Goal: Information Seeking & Learning: Compare options

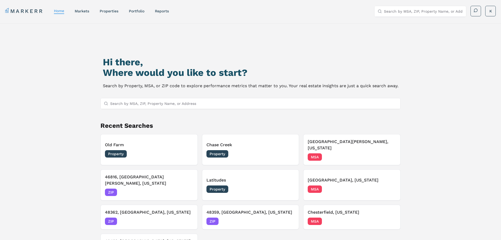
click at [137, 11] on link "Portfolio" at bounding box center [137, 11] width 16 height 4
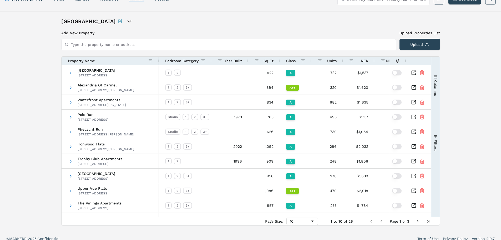
scroll to position [17, 0]
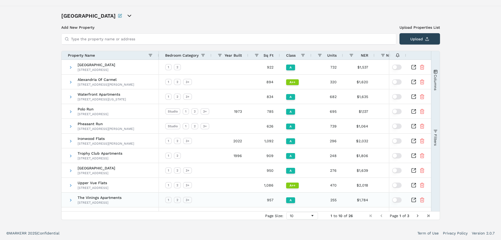
click at [414, 199] on icon "Inspect Comparable" at bounding box center [413, 199] width 5 height 5
click at [417, 216] on span "Next Page" at bounding box center [418, 215] width 4 height 4
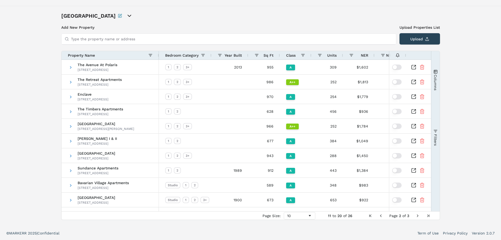
click at [418, 215] on span "Next Page" at bounding box center [418, 215] width 4 height 4
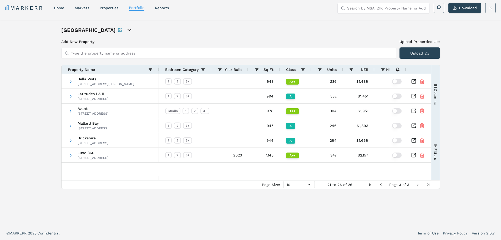
click at [381, 184] on span "Previous Page" at bounding box center [381, 184] width 4 height 4
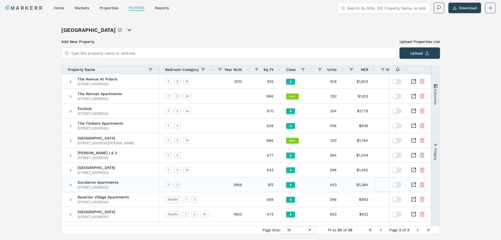
click at [380, 184] on div "$1.52" at bounding box center [393, 184] width 37 height 14
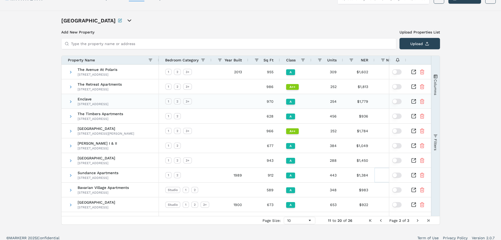
scroll to position [17, 0]
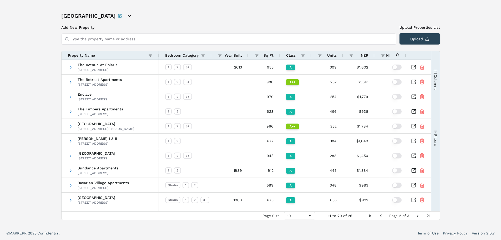
click at [417, 215] on span "Next Page" at bounding box center [418, 215] width 4 height 4
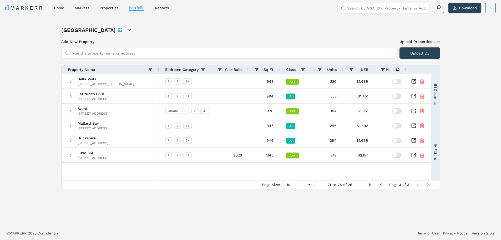
scroll to position [3, 0]
click at [381, 184] on span "Previous Page" at bounding box center [381, 184] width 4 height 4
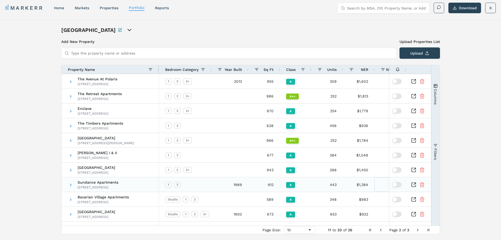
click at [381, 184] on div "$1.52" at bounding box center [393, 184] width 37 height 14
click at [382, 228] on span "Previous Page" at bounding box center [381, 230] width 4 height 4
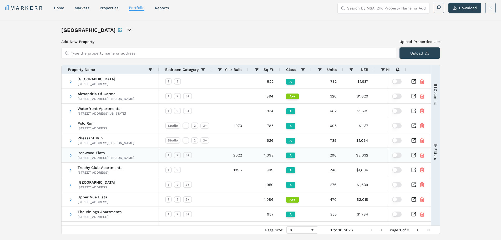
click at [414, 154] on icon "Inspect Comparable" at bounding box center [413, 154] width 5 height 5
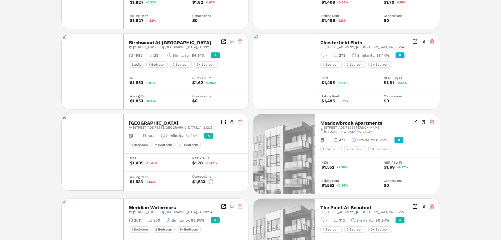
scroll to position [210, 0]
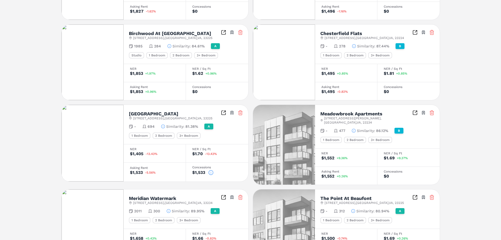
click at [210, 172] on icon at bounding box center [210, 172] width 5 height 5
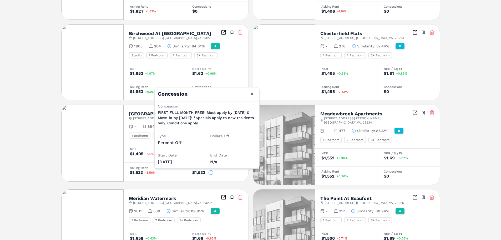
click at [431, 119] on div "Meadowbrook Apartments [STREET_ADDRESS][PERSON_NAME] Toggle portfolio menu" at bounding box center [377, 117] width 114 height 14
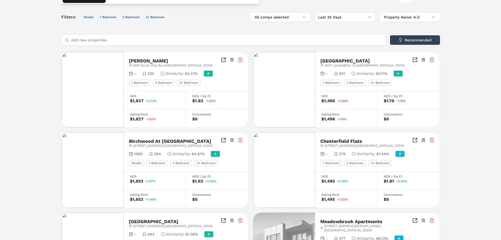
scroll to position [26, 0]
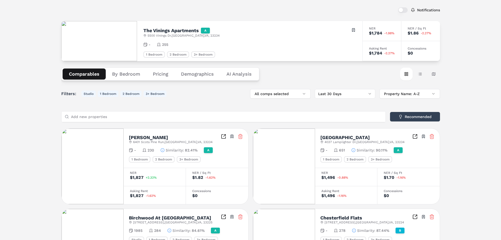
click at [124, 75] on button "By Bedroom" at bounding box center [126, 73] width 41 height 11
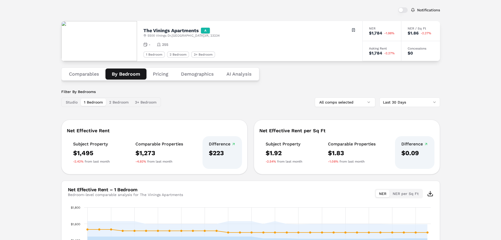
click at [159, 73] on button "Pricing" at bounding box center [161, 73] width 28 height 11
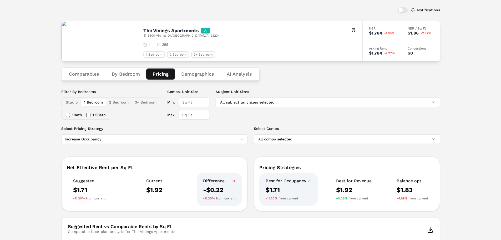
click at [106, 138] on html "MARKERR home markets properties Portfolio reports Search by MSA, ZIP, Property …" at bounding box center [250, 229] width 501 height 510
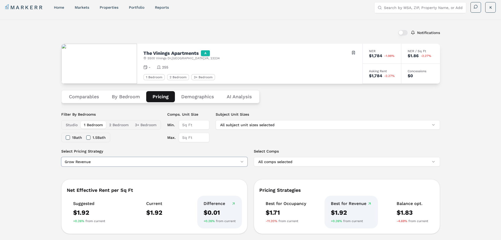
scroll to position [0, 0]
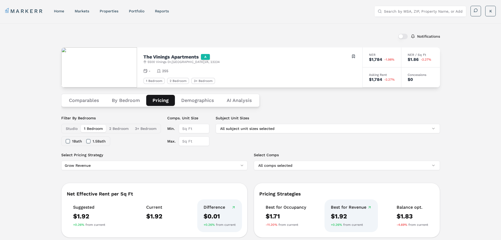
click at [205, 100] on button "Demographics" at bounding box center [198, 100] width 46 height 11
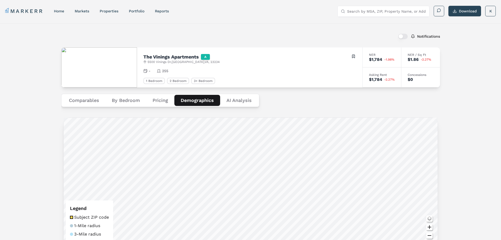
click at [243, 99] on Analysis "AI Analysis" at bounding box center [239, 100] width 38 height 11
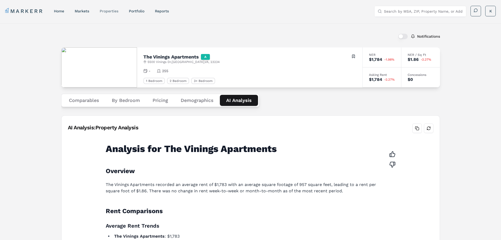
click at [110, 10] on link "properties" at bounding box center [109, 11] width 19 height 4
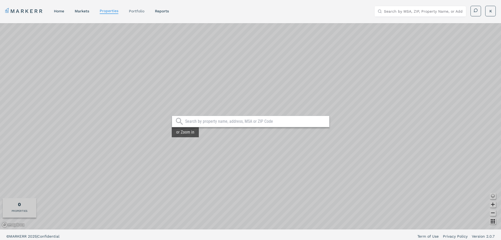
click at [142, 11] on link "Portfolio" at bounding box center [137, 11] width 16 height 4
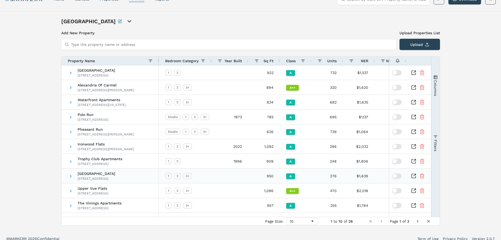
scroll to position [17, 0]
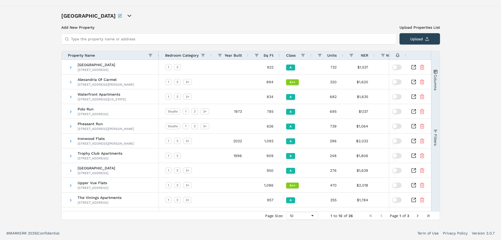
click at [416, 216] on span "Next Page" at bounding box center [418, 215] width 4 height 4
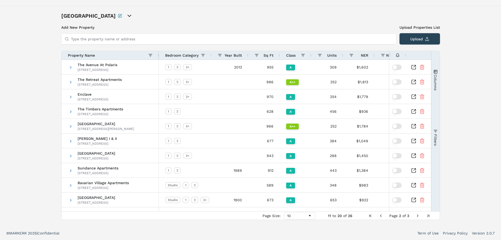
click at [415, 214] on span "Page 2 of 3" at bounding box center [399, 215] width 68 height 4
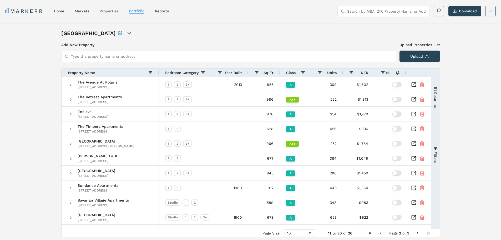
click at [112, 12] on link "properties" at bounding box center [109, 11] width 19 height 4
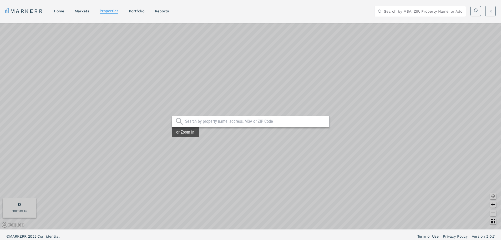
click at [198, 122] on input "text" at bounding box center [256, 121] width 142 height 5
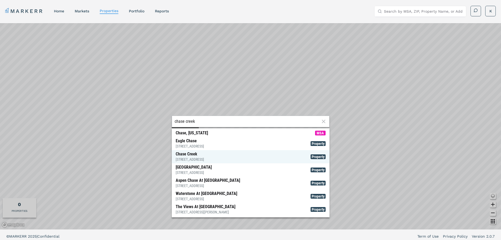
type input "chase creek"
click at [198, 155] on div "[GEOGRAPHIC_DATA] [STREET_ADDRESS]" at bounding box center [190, 156] width 28 height 11
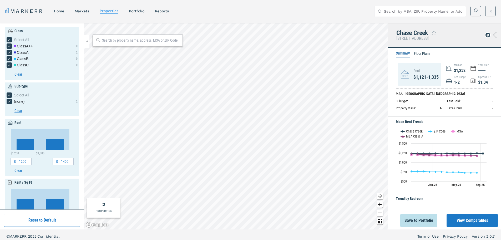
click at [473, 219] on button "View Comparables" at bounding box center [472, 220] width 51 height 13
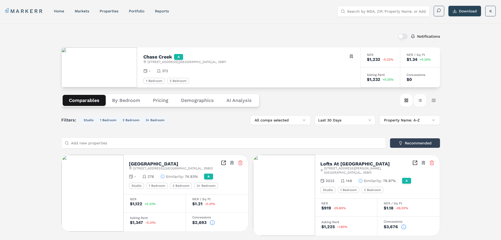
click at [420, 98] on button "Table view" at bounding box center [420, 100] width 13 height 13
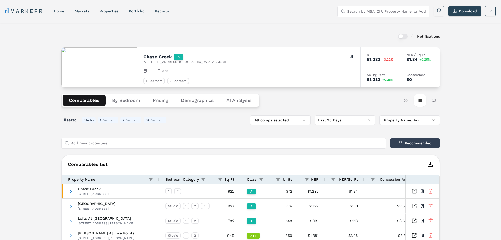
click at [431, 164] on polyline "button" at bounding box center [430, 164] width 3 height 1
click at [406, 100] on button "Card view" at bounding box center [406, 100] width 13 height 13
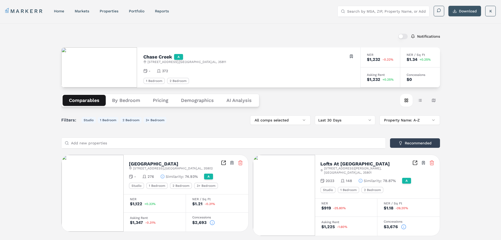
click at [454, 11] on button "Download" at bounding box center [465, 11] width 33 height 11
click at [128, 99] on button "By Bedroom" at bounding box center [126, 100] width 41 height 11
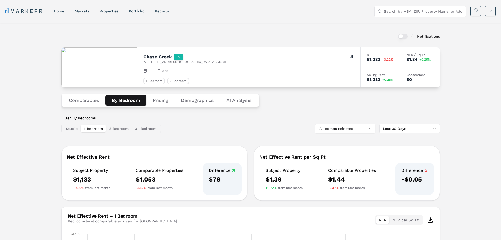
click at [159, 101] on button "Pricing" at bounding box center [161, 100] width 28 height 11
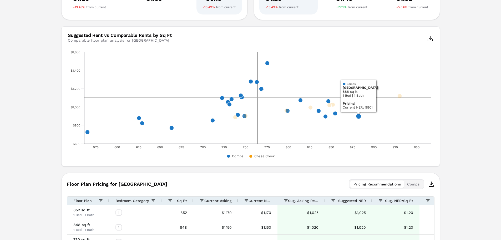
scroll to position [316, 0]
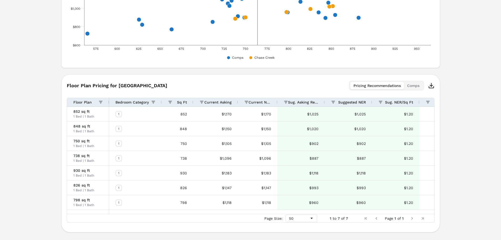
click at [430, 84] on icon "button" at bounding box center [431, 85] width 6 height 6
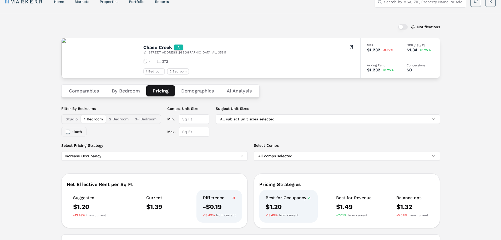
scroll to position [0, 0]
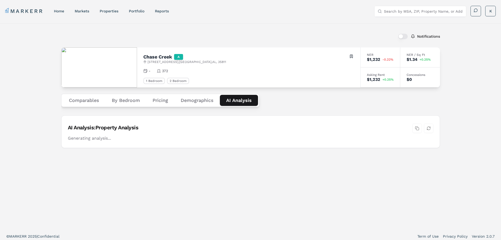
click at [240, 100] on Analysis "AI Analysis" at bounding box center [239, 100] width 38 height 11
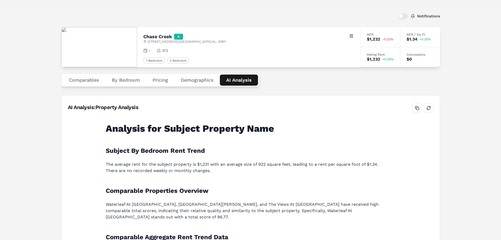
scroll to position [26, 0]
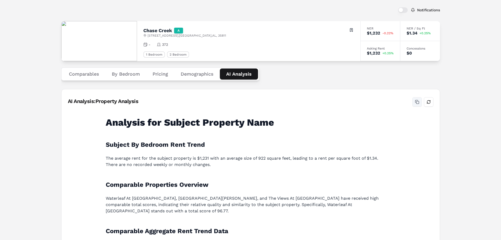
click at [417, 100] on button "Copy analysis" at bounding box center [416, 101] width 9 height 9
click at [429, 101] on button "Refresh analysis" at bounding box center [428, 101] width 9 height 9
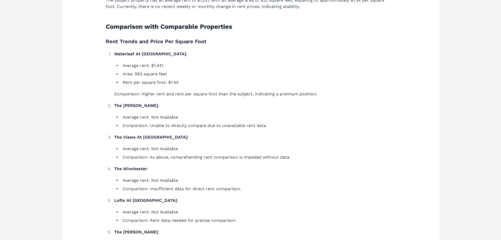
scroll to position [0, 0]
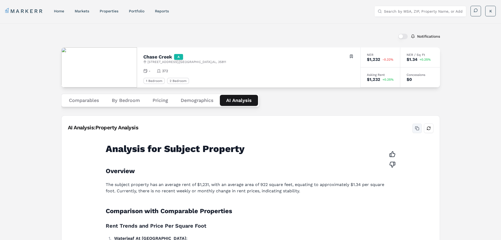
click at [417, 127] on button "Copy analysis" at bounding box center [416, 127] width 9 height 9
click at [417, 128] on button "Copy analysis" at bounding box center [416, 127] width 9 height 9
click at [416, 127] on button "Copy analysis" at bounding box center [416, 127] width 9 height 9
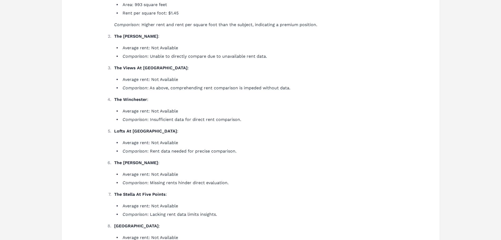
scroll to position [43, 0]
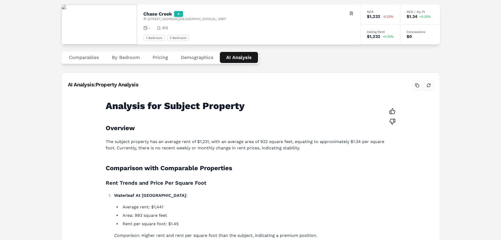
click at [418, 83] on button "Copy analysis" at bounding box center [416, 84] width 9 height 9
drag, startPoint x: 293, startPoint y: 110, endPoint x: 259, endPoint y: 112, distance: 33.7
click at [290, 110] on h1 "Analysis for Subject Property" at bounding box center [248, 105] width 284 height 11
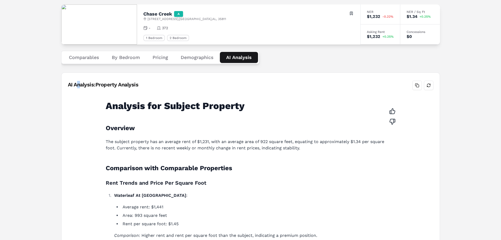
click at [81, 85] on div "AI Analysis: Property Analysis" at bounding box center [103, 84] width 71 height 7
click at [416, 86] on button "Copy analysis" at bounding box center [416, 84] width 9 height 9
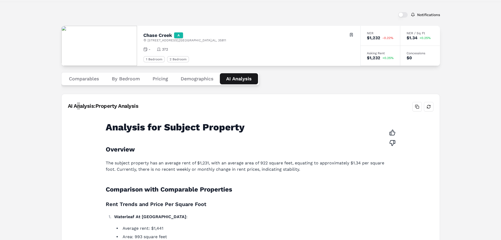
scroll to position [0, 0]
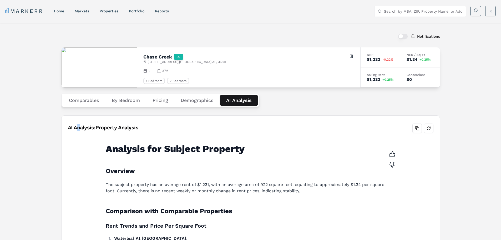
click at [83, 101] on button "Comparables" at bounding box center [84, 100] width 43 height 11
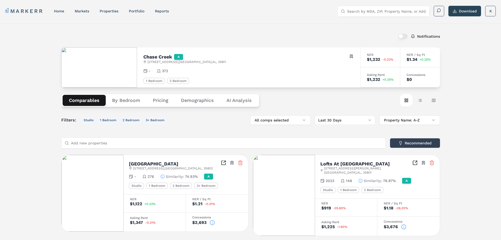
click at [122, 102] on button "By Bedroom" at bounding box center [126, 100] width 41 height 11
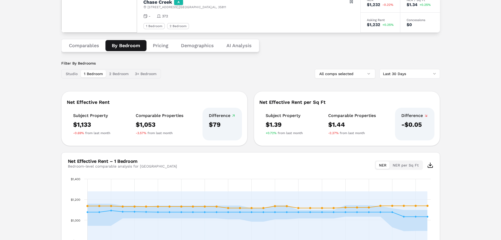
scroll to position [123, 0]
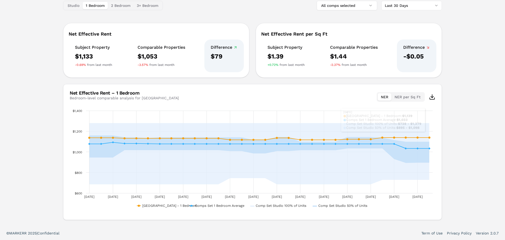
click at [430, 96] on html "MARKERR home markets properties Portfolio reports Search by MSA, ZIP, Property …" at bounding box center [252, 58] width 505 height 362
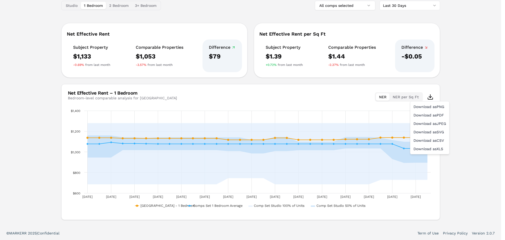
click at [345, 99] on html "MARKERR home markets properties Portfolio reports Search by MSA, ZIP, Property …" at bounding box center [252, 58] width 505 height 362
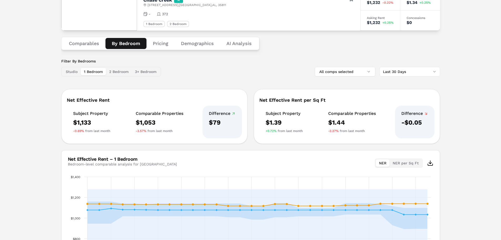
scroll to position [0, 0]
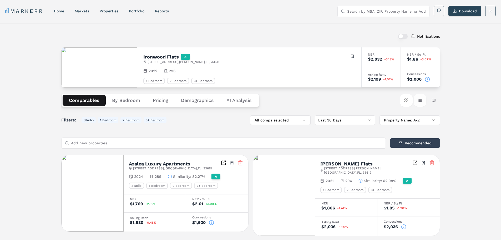
click at [419, 100] on button "Table view" at bounding box center [420, 100] width 13 height 13
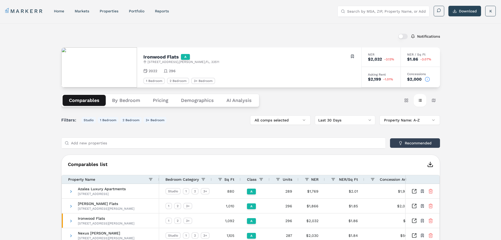
click at [431, 164] on icon "button" at bounding box center [430, 164] width 6 height 6
click at [127, 103] on button "By Bedroom" at bounding box center [126, 100] width 41 height 11
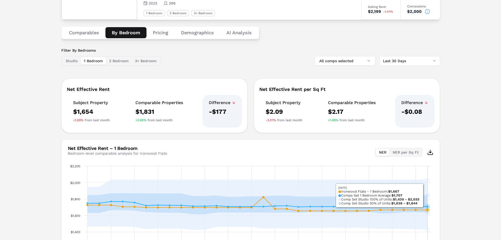
scroll to position [79, 0]
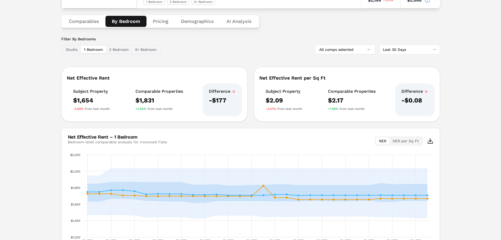
click at [167, 21] on button "Pricing" at bounding box center [161, 21] width 28 height 11
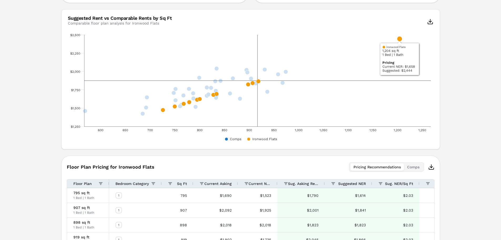
scroll to position [316, 0]
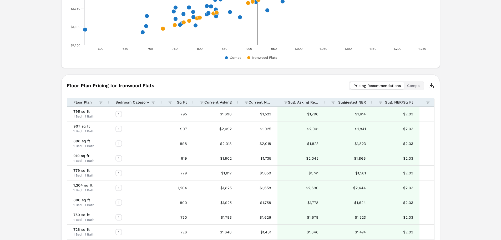
click at [431, 84] on icon "button" at bounding box center [431, 85] width 6 height 6
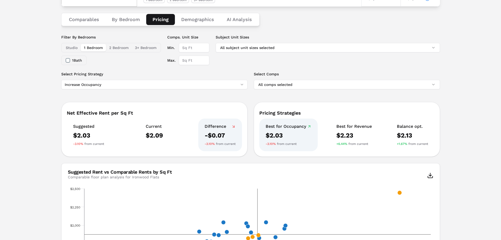
scroll to position [26, 0]
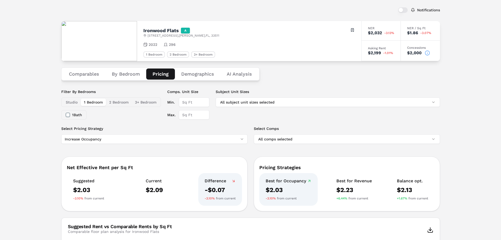
click at [86, 73] on button "Comparables" at bounding box center [84, 73] width 43 height 11
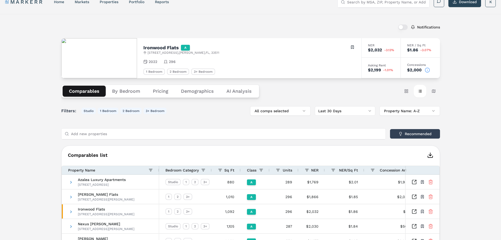
scroll to position [0, 0]
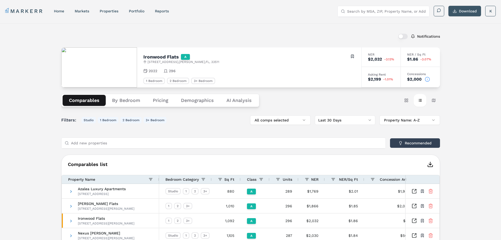
click at [455, 9] on button "Download" at bounding box center [465, 11] width 33 height 11
click at [243, 101] on Analysis "AI Analysis" at bounding box center [239, 100] width 38 height 11
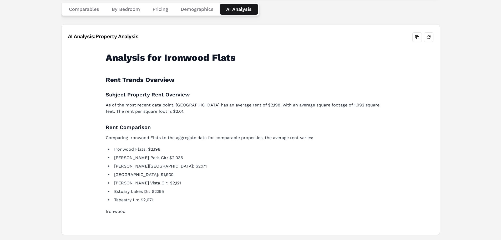
scroll to position [94, 0]
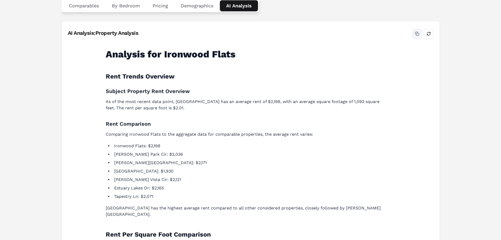
click at [416, 33] on button "Copy analysis" at bounding box center [416, 33] width 9 height 9
